Goal: Check status

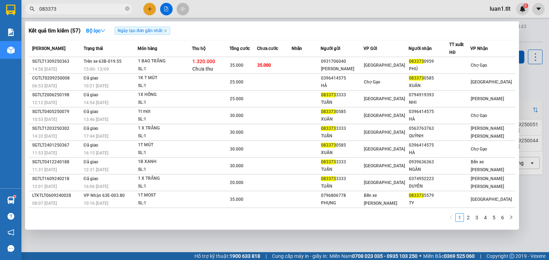
click at [69, 11] on input "083373" at bounding box center [81, 9] width 84 height 8
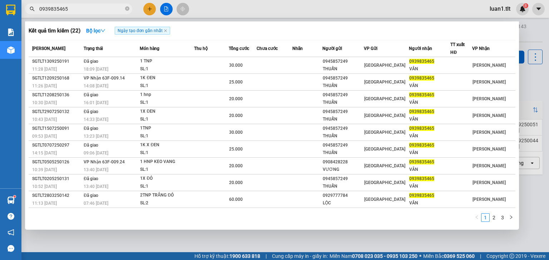
click at [93, 8] on input "0939835465" at bounding box center [81, 9] width 84 height 8
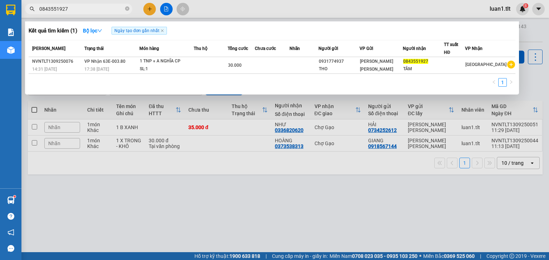
type input "0843551927"
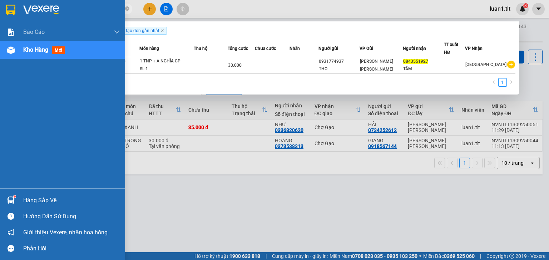
click at [0, 203] on div "Hàng sắp về" at bounding box center [62, 201] width 125 height 16
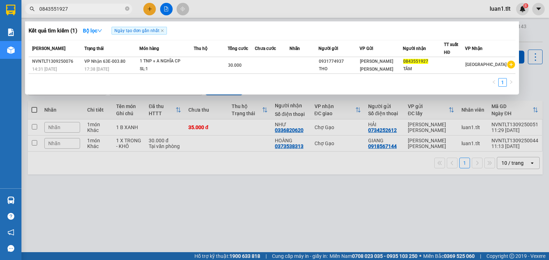
drag, startPoint x: 83, startPoint y: -1, endPoint x: 78, endPoint y: -4, distance: 5.8
click at [101, 9] on input "0843551927" at bounding box center [81, 9] width 84 height 8
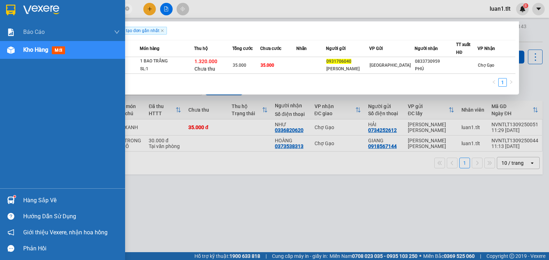
type input "0931706040"
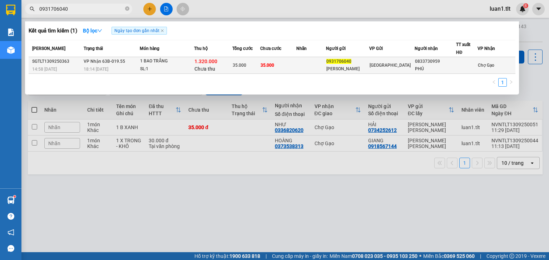
click at [290, 67] on td "35.000" at bounding box center [278, 65] width 36 height 17
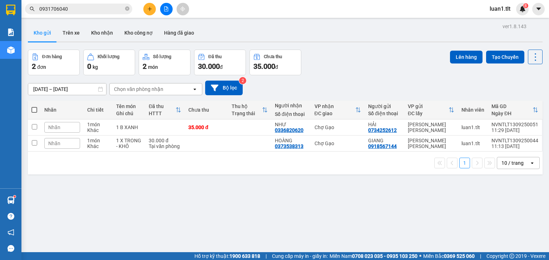
click at [89, 9] on input "0931706040" at bounding box center [81, 9] width 84 height 8
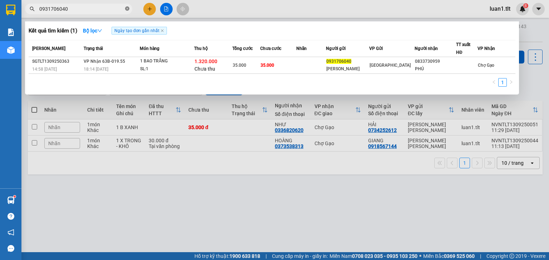
click at [126, 10] on icon "close-circle" at bounding box center [127, 8] width 4 height 4
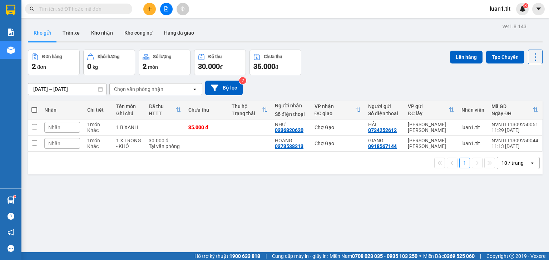
click at [87, 11] on input "text" at bounding box center [81, 9] width 84 height 8
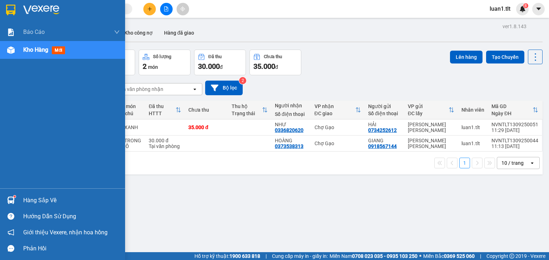
click at [15, 201] on div at bounding box center [11, 200] width 13 height 13
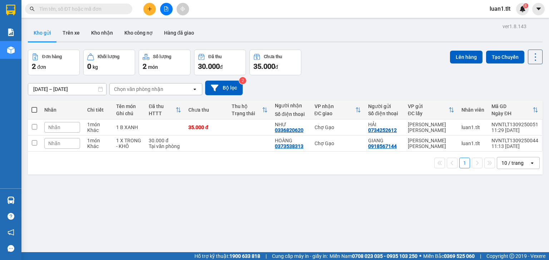
click at [354, 61] on section "Kết quả [PERSON_NAME] ( 1 ) Bộ lọc Ngày tạo [PERSON_NAME] nhất Mã ĐH Trạng thái…" at bounding box center [274, 130] width 549 height 260
click at [101, 9] on input "text" at bounding box center [81, 9] width 84 height 8
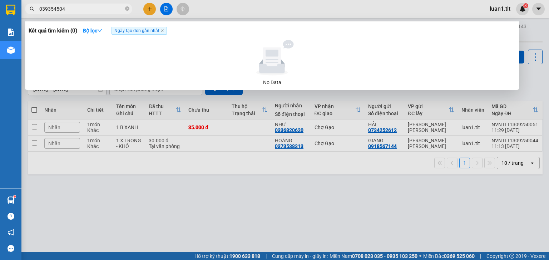
type input "0393545040"
click at [127, 7] on icon "close-circle" at bounding box center [127, 8] width 4 height 4
